Goal: Task Accomplishment & Management: Manage account settings

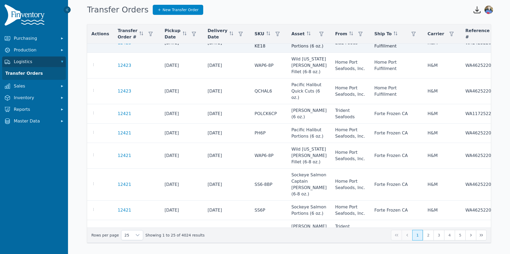
scroll to position [206, 0]
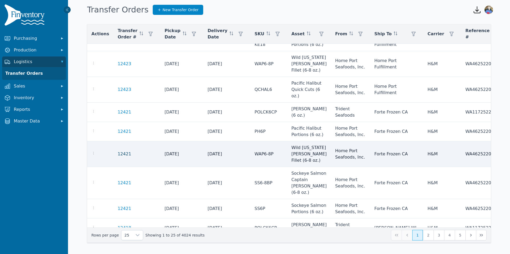
click at [123, 157] on link "12421" at bounding box center [125, 154] width 14 height 6
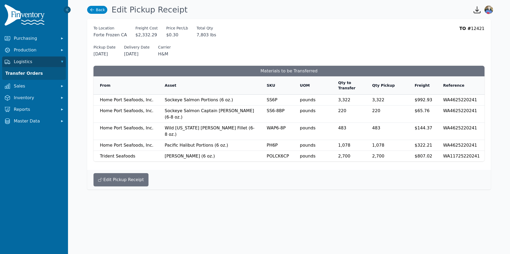
click at [96, 10] on link "Back" at bounding box center [97, 10] width 20 height 8
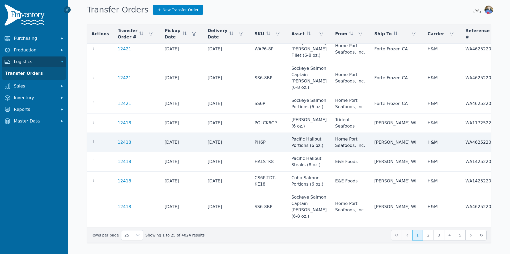
scroll to position [311, 0]
click at [123, 145] on link "12418" at bounding box center [125, 142] width 14 height 6
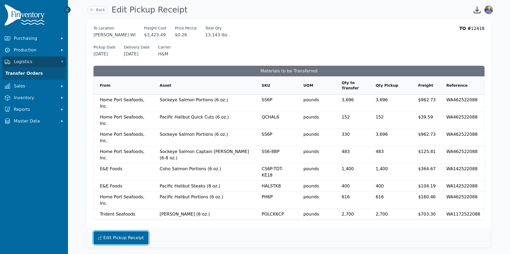
click at [118, 232] on button "Edit Pickup Receipt" at bounding box center [120, 238] width 55 height 13
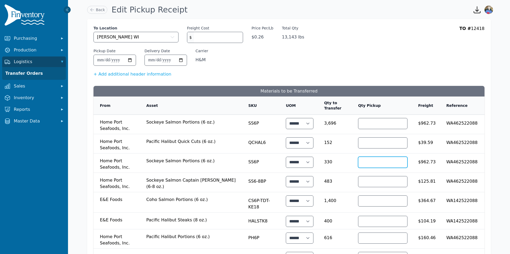
drag, startPoint x: 375, startPoint y: 163, endPoint x: 353, endPoint y: 166, distance: 21.7
click at [354, 166] on td "****" at bounding box center [382, 163] width 60 height 19
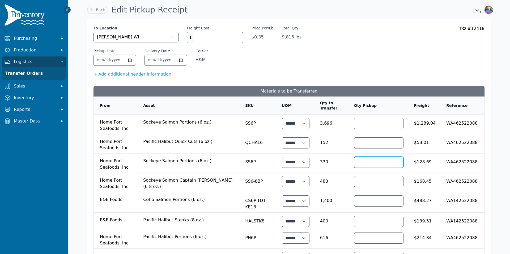
type input "*"
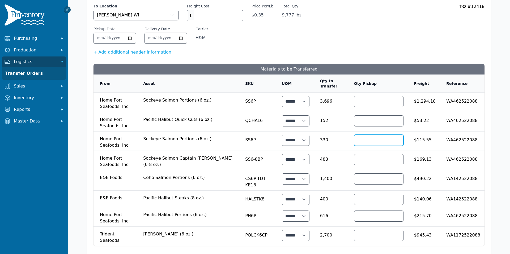
scroll to position [52, 0]
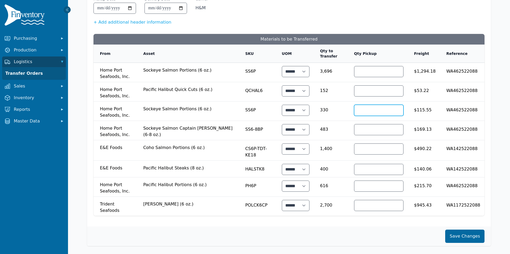
type input "***"
click at [458, 238] on button "Save Changes" at bounding box center [464, 236] width 39 height 13
